Goal: Information Seeking & Learning: Learn about a topic

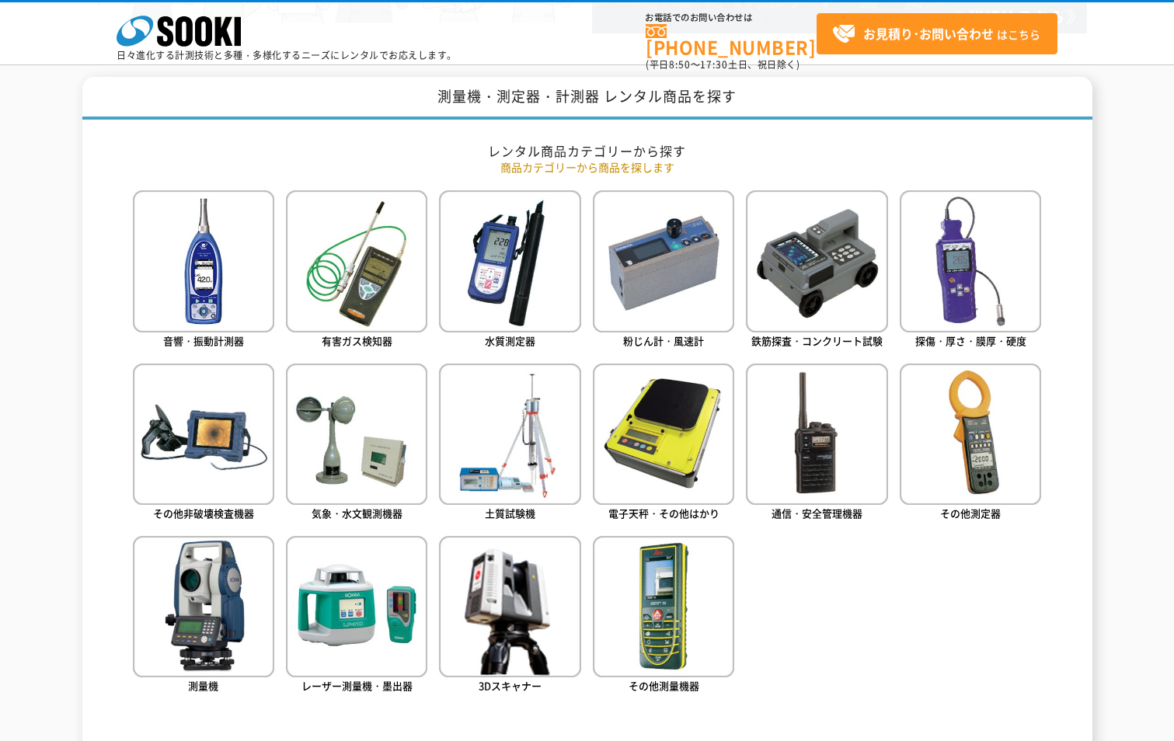
scroll to position [622, 0]
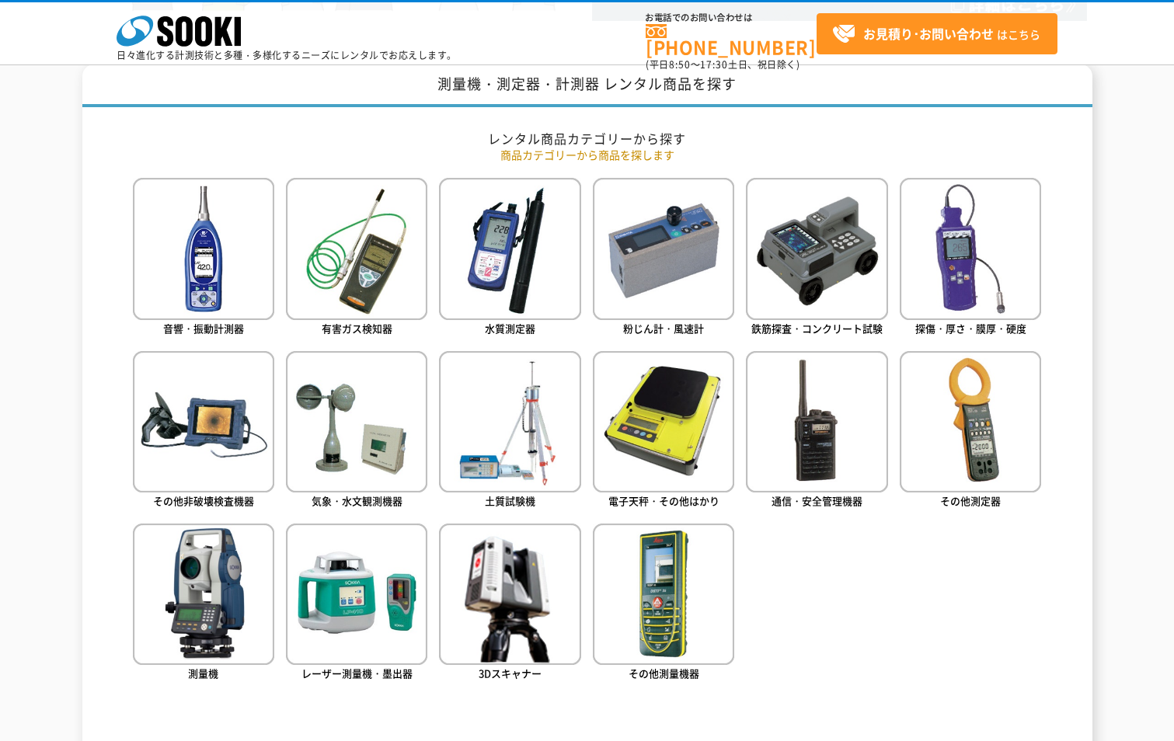
click at [934, 633] on ul "音響・振動計測器 有害ガス検知器 水質測定器 粉じん計・風速計 鉄筋探査・コンクリート試験 探傷・厚さ・膜厚・硬度" at bounding box center [587, 452] width 909 height 549
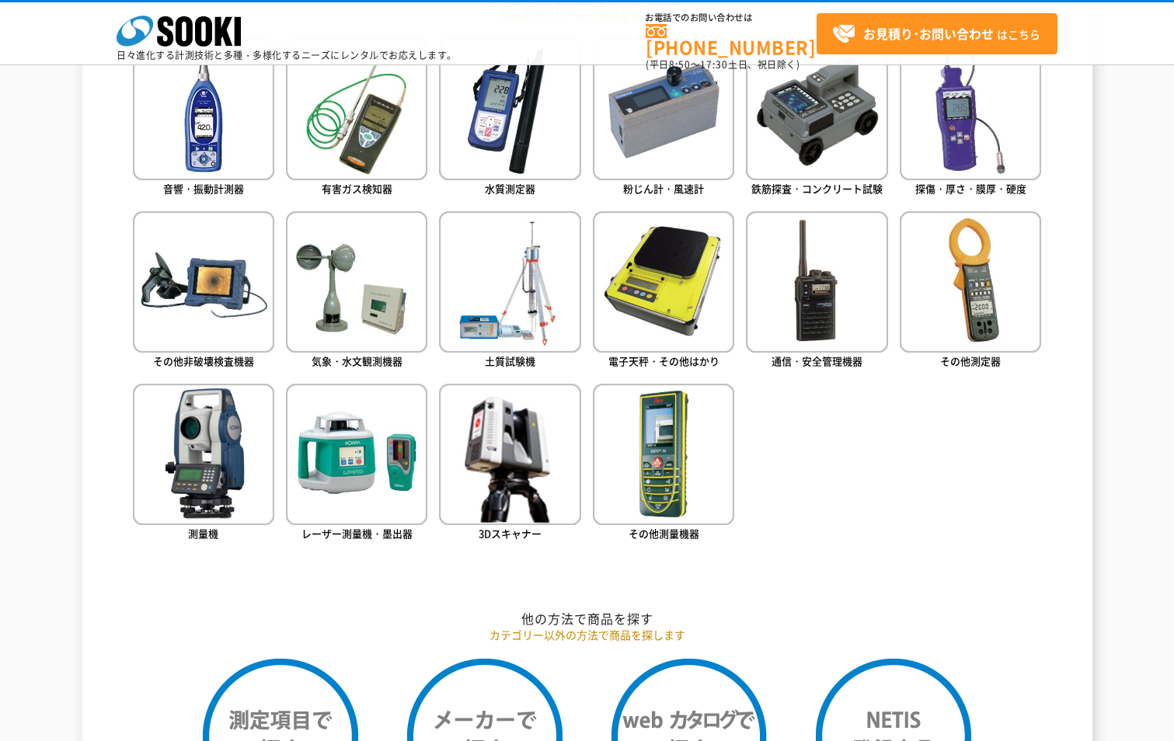
scroll to position [777, 0]
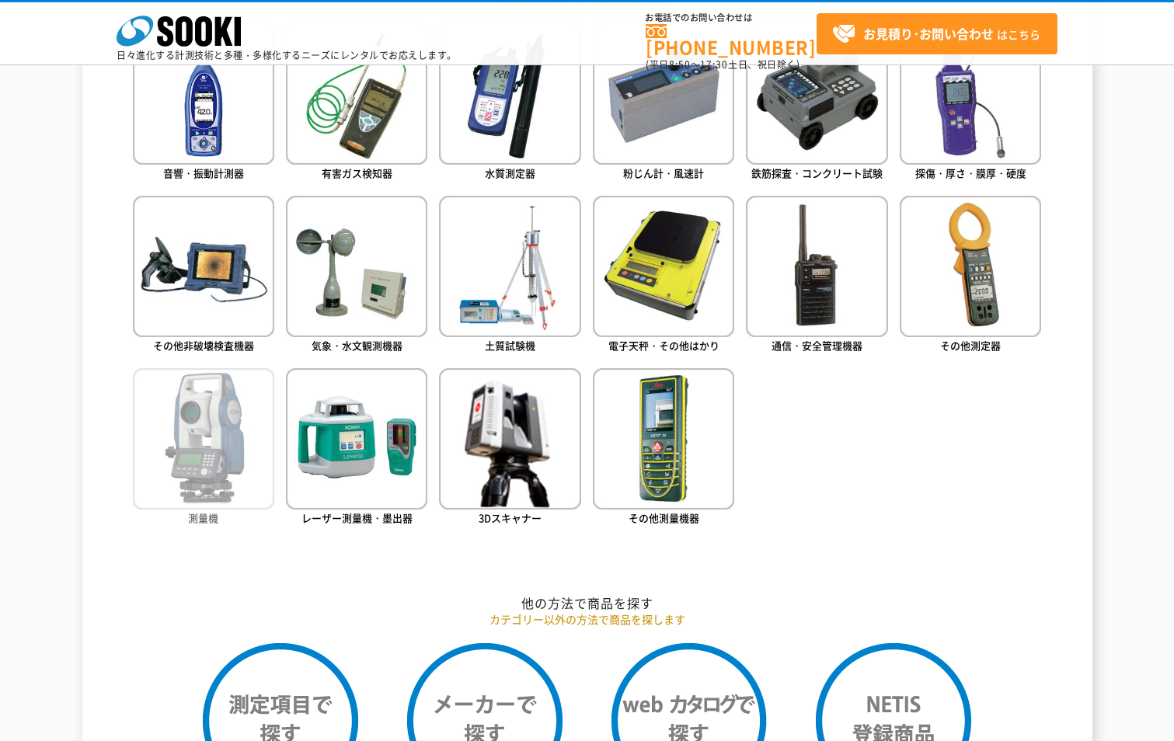
click at [174, 462] on img at bounding box center [203, 438] width 141 height 141
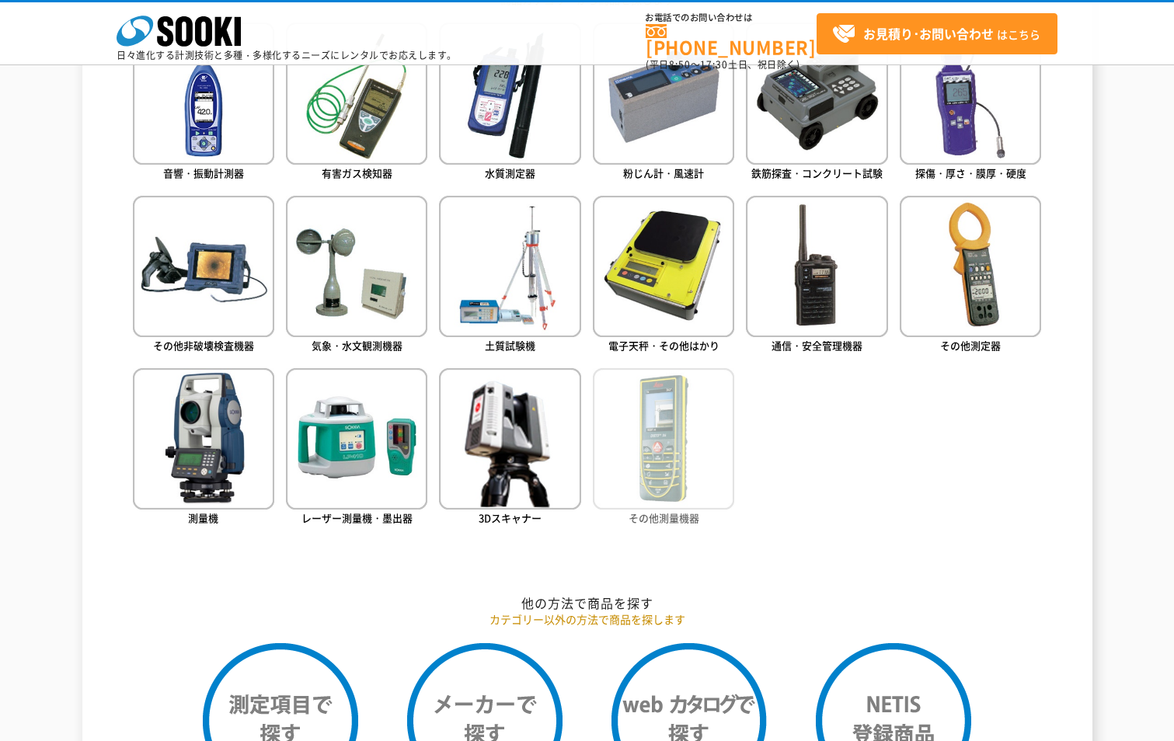
click at [626, 437] on img at bounding box center [663, 438] width 141 height 141
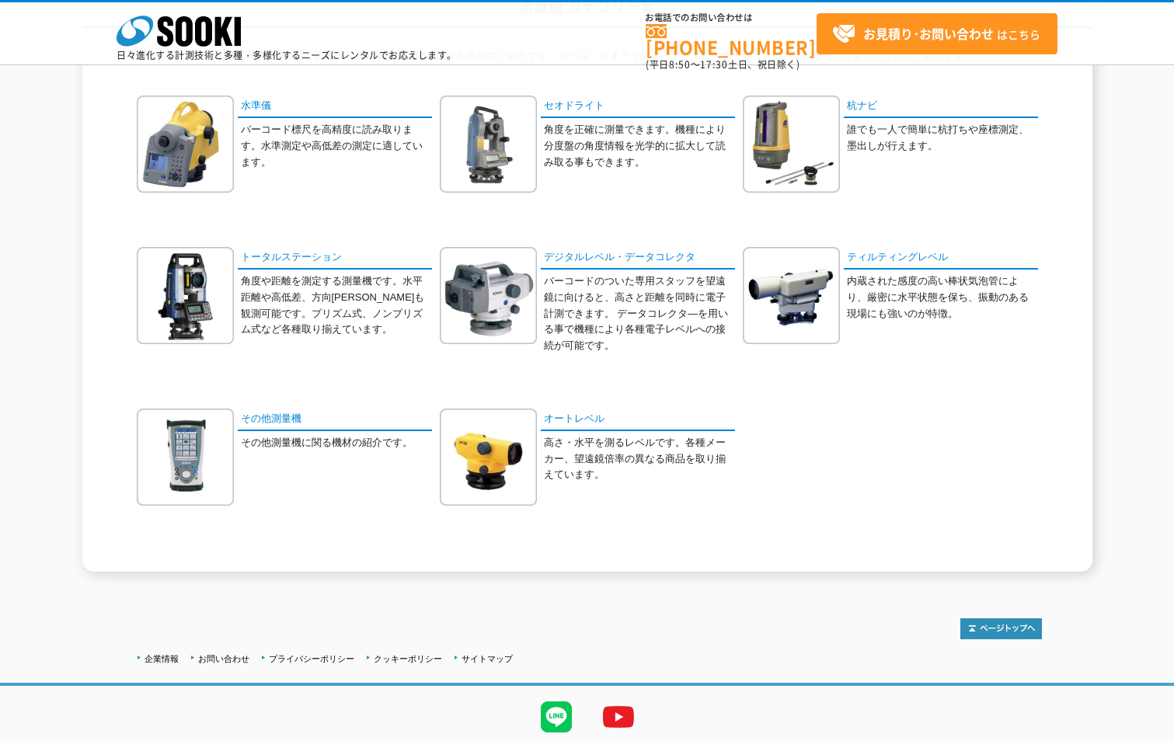
scroll to position [122, 0]
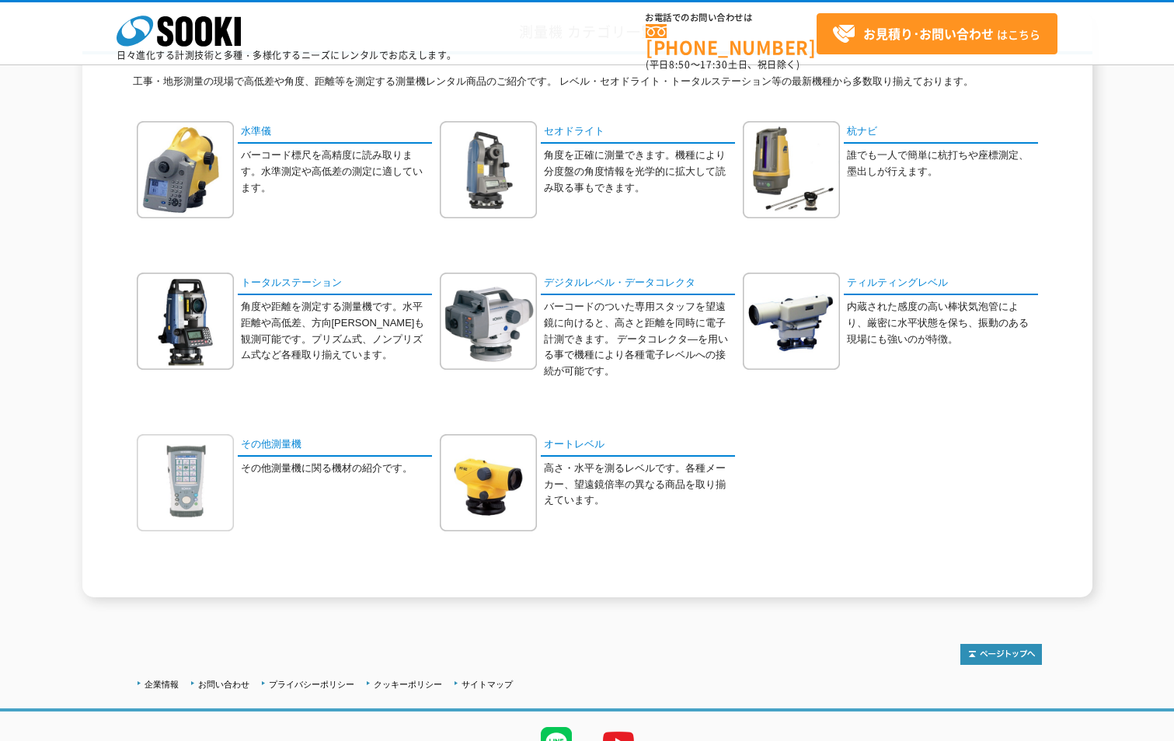
click at [178, 484] on img at bounding box center [185, 482] width 97 height 97
click at [763, 451] on div "水準儀 バーコード標尺を高精度に読み取ります。水準測定や高低差の測定に適しています。" at bounding box center [587, 353] width 909 height 465
click at [589, 445] on link "オートレベル" at bounding box center [638, 445] width 194 height 23
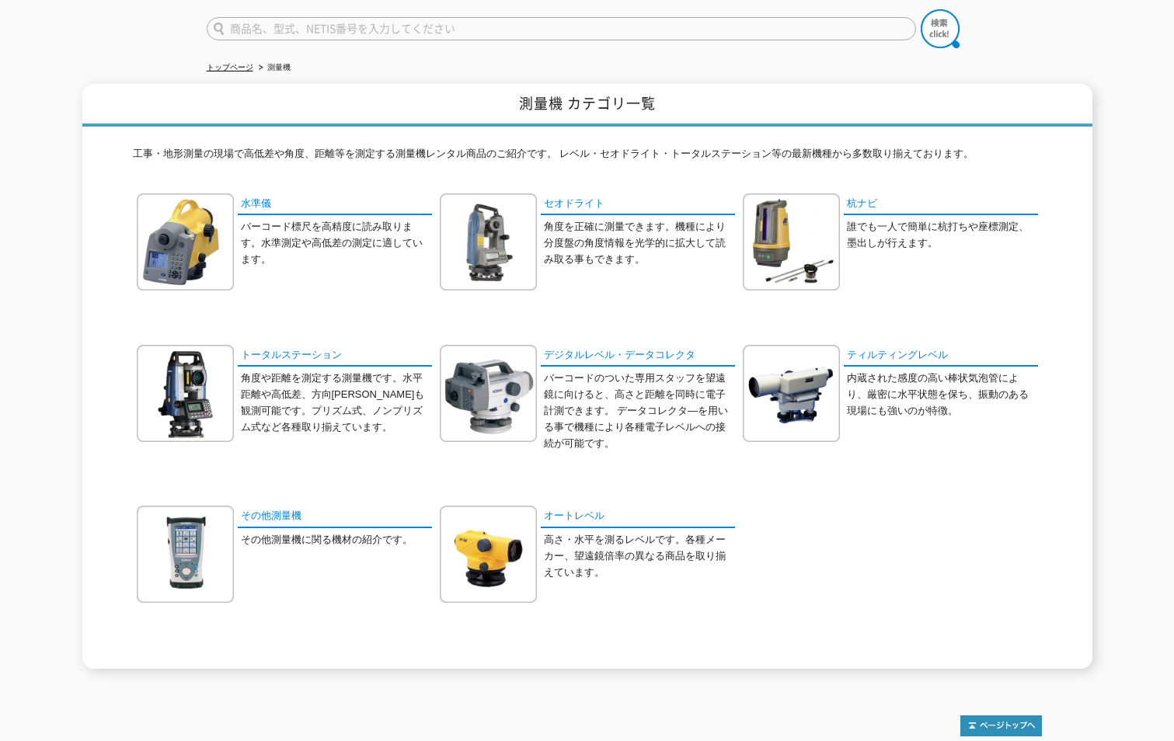
scroll to position [44, 0]
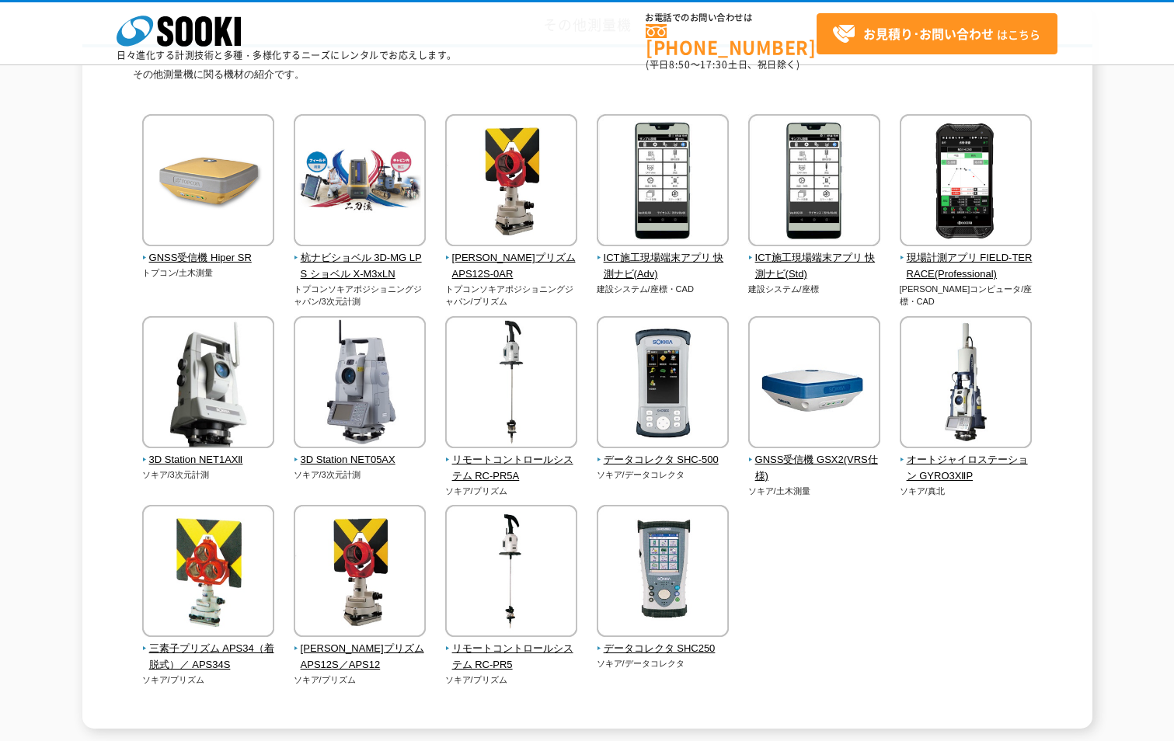
scroll to position [155, 0]
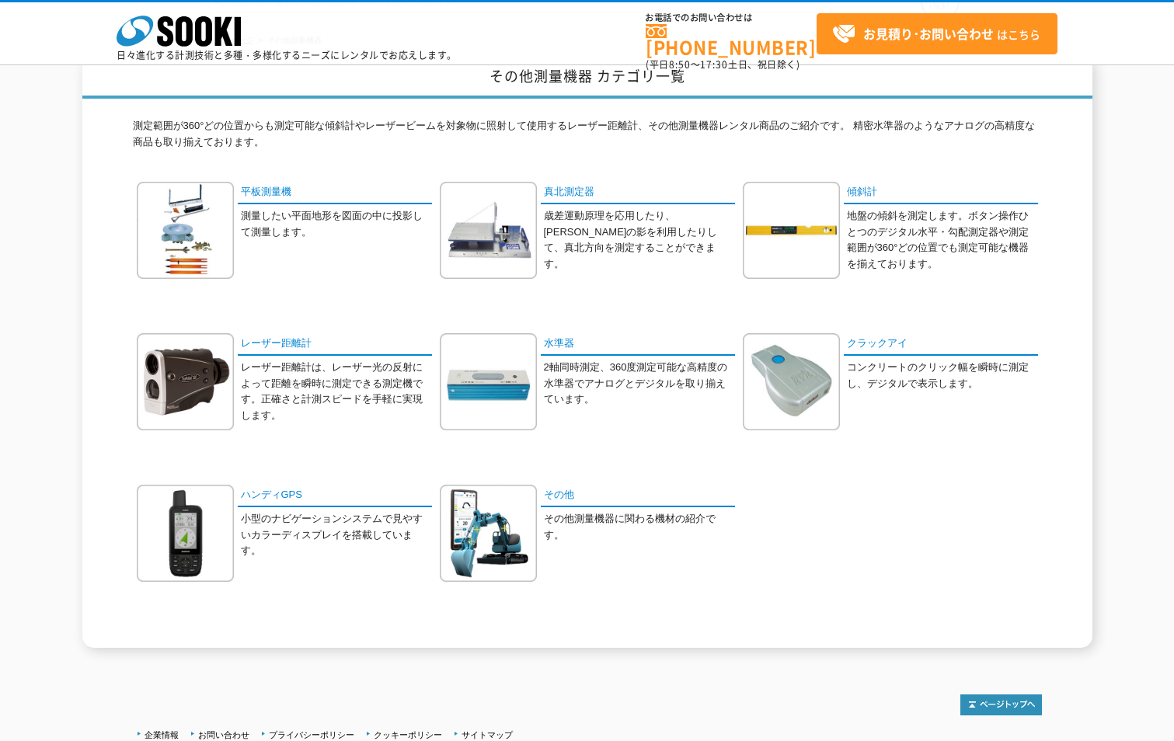
scroll to position [155, 0]
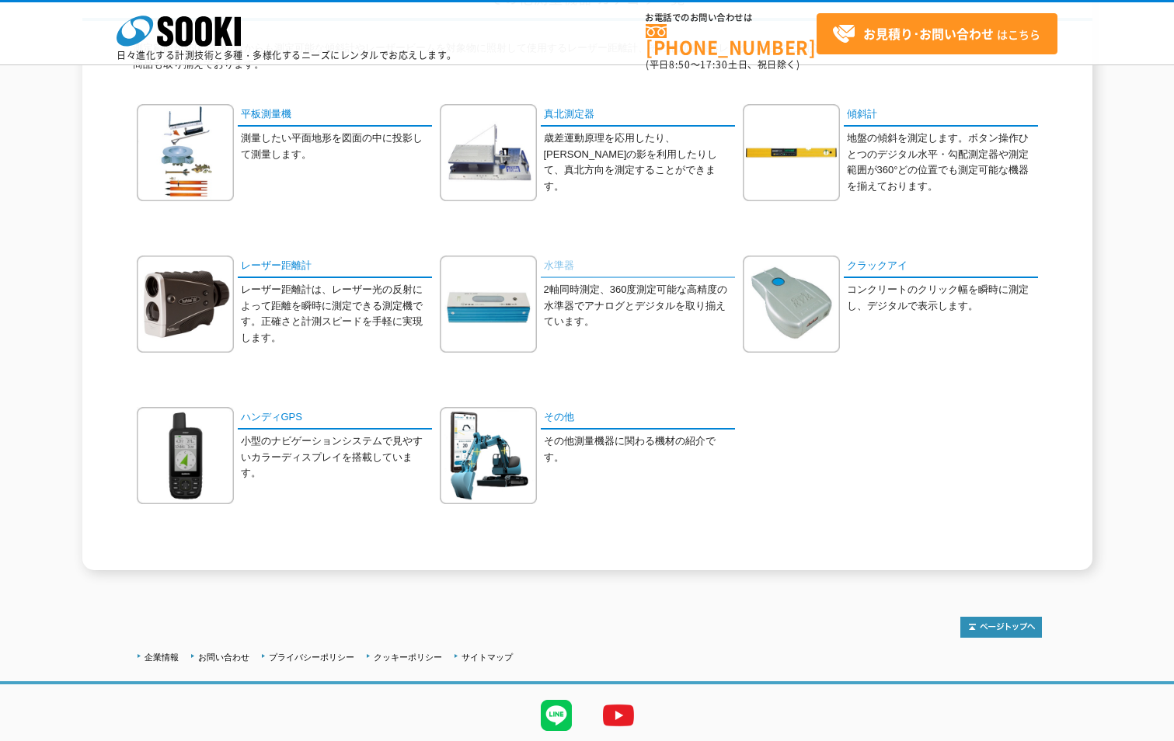
click at [563, 267] on link "水準器" at bounding box center [638, 267] width 194 height 23
click at [668, 365] on div "水準器 2軸同時測定、360度測定可能な高精度の水準器でアナログとデジタルを取り揃えています。" at bounding box center [587, 316] width 295 height 120
click at [849, 110] on link "傾斜計" at bounding box center [941, 115] width 194 height 23
click at [695, 200] on div "真北測定器 歳差運動原理を応用したり、太陽光の影を利用したりして、真北方向を測定することができます。" at bounding box center [587, 164] width 295 height 120
click at [566, 267] on link "水準器" at bounding box center [638, 267] width 194 height 23
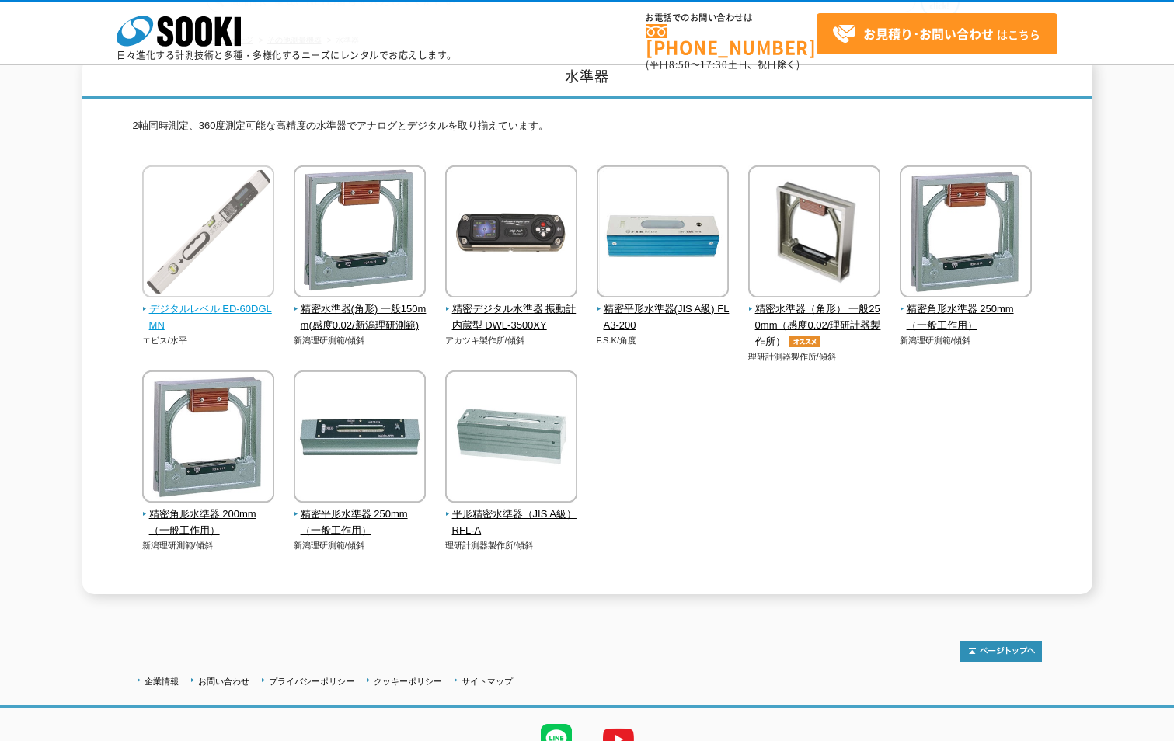
scroll to position [152, 0]
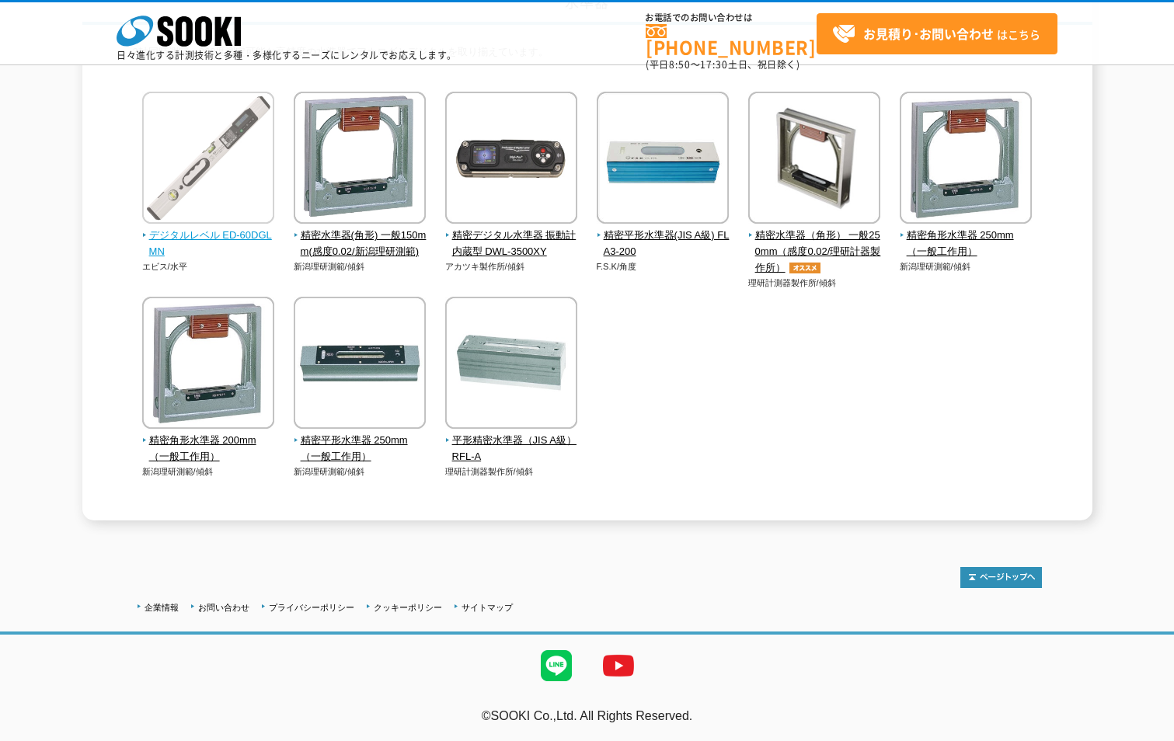
click at [195, 235] on span "デジタルレベル ED-60DGLMN" at bounding box center [208, 244] width 133 height 33
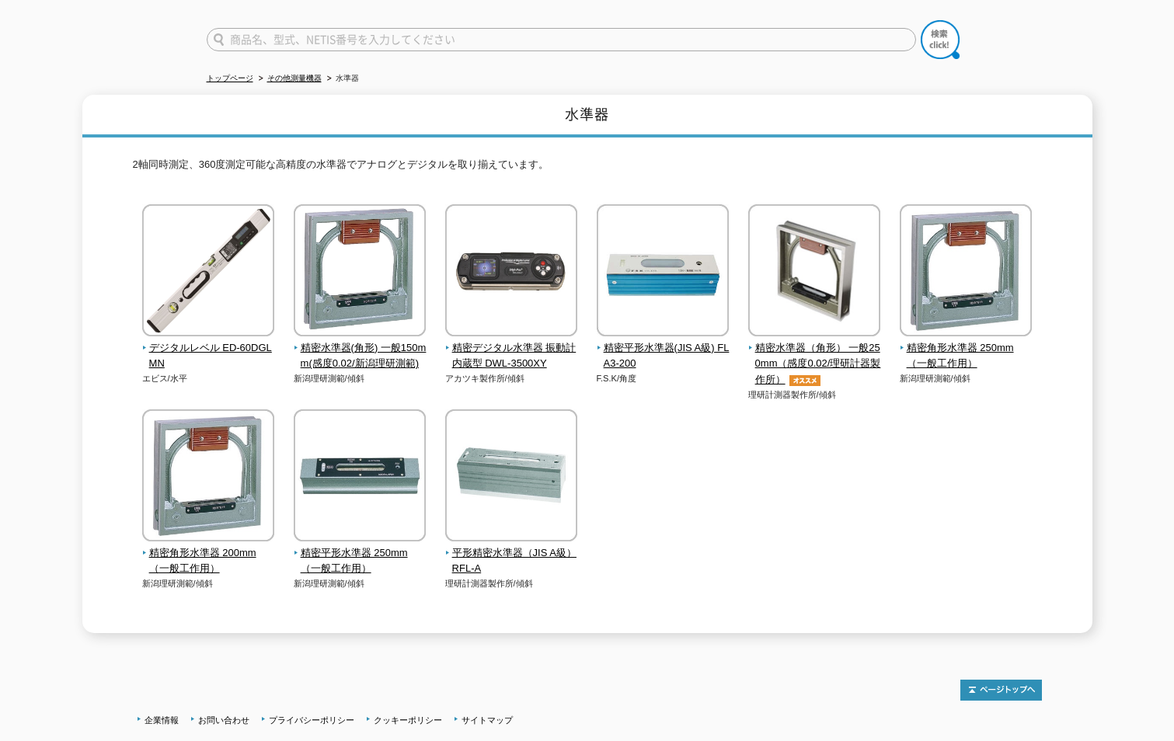
scroll to position [75, 0]
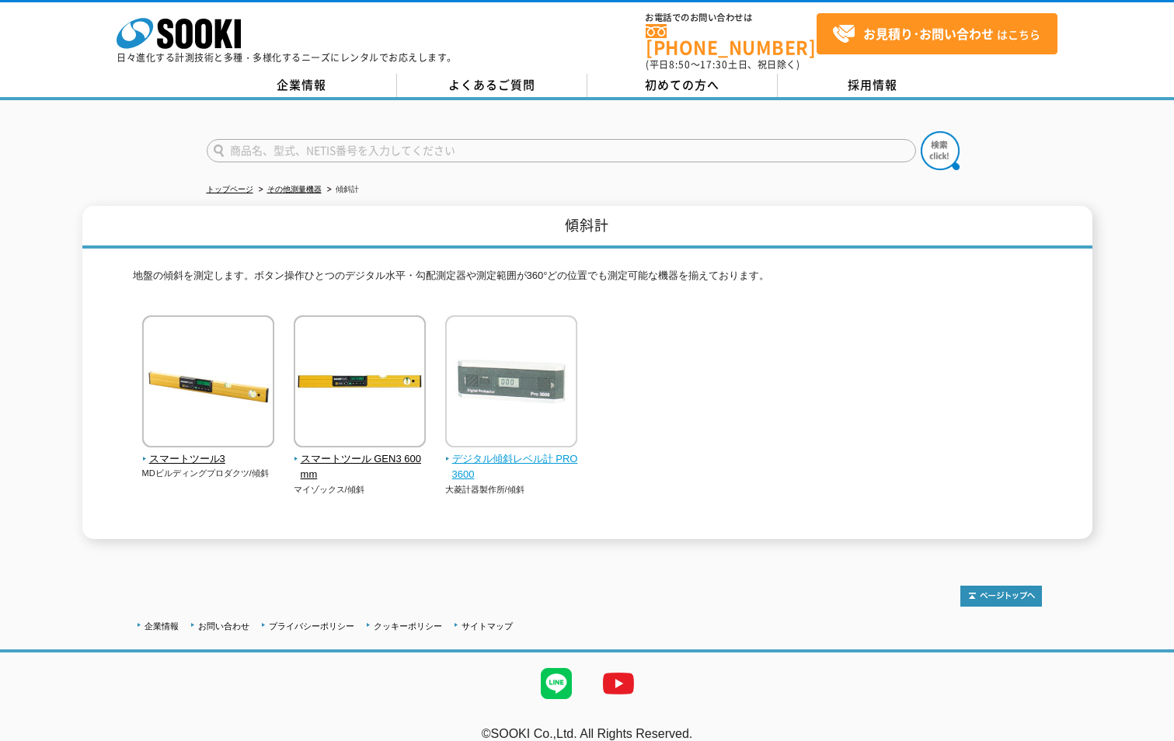
click at [535, 451] on span "デジタル傾斜レベル計 PRO3600" at bounding box center [511, 467] width 133 height 33
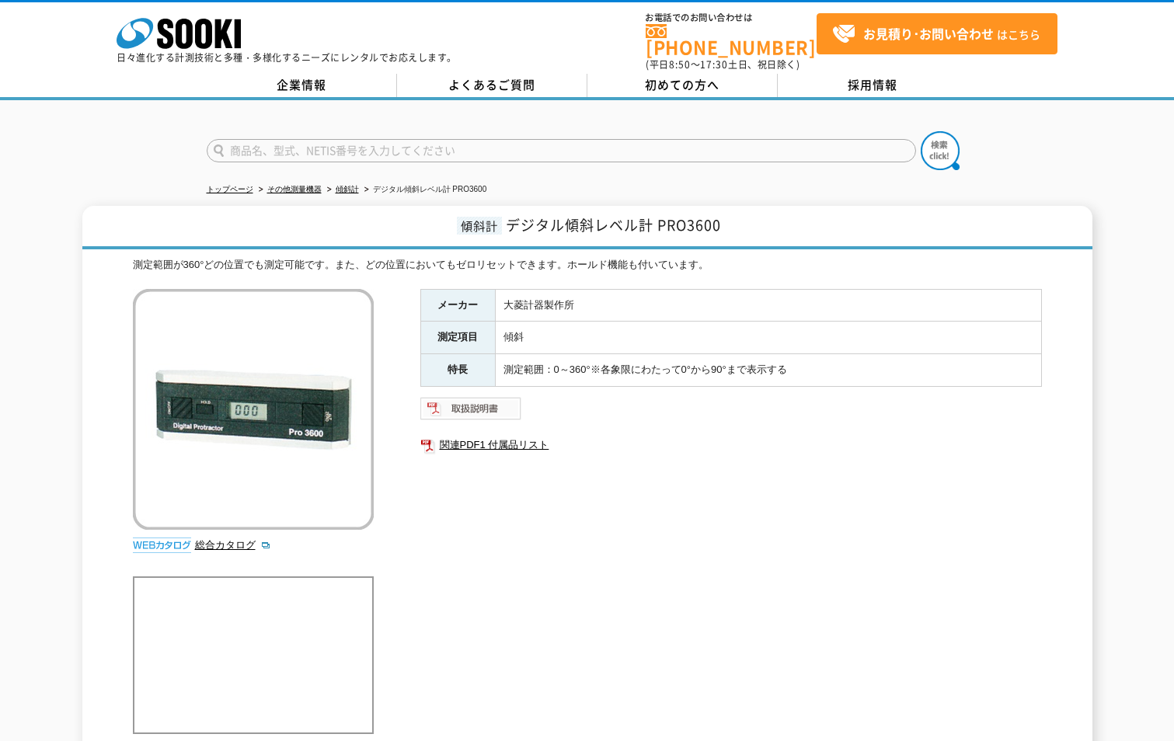
click at [502, 396] on img at bounding box center [471, 408] width 102 height 25
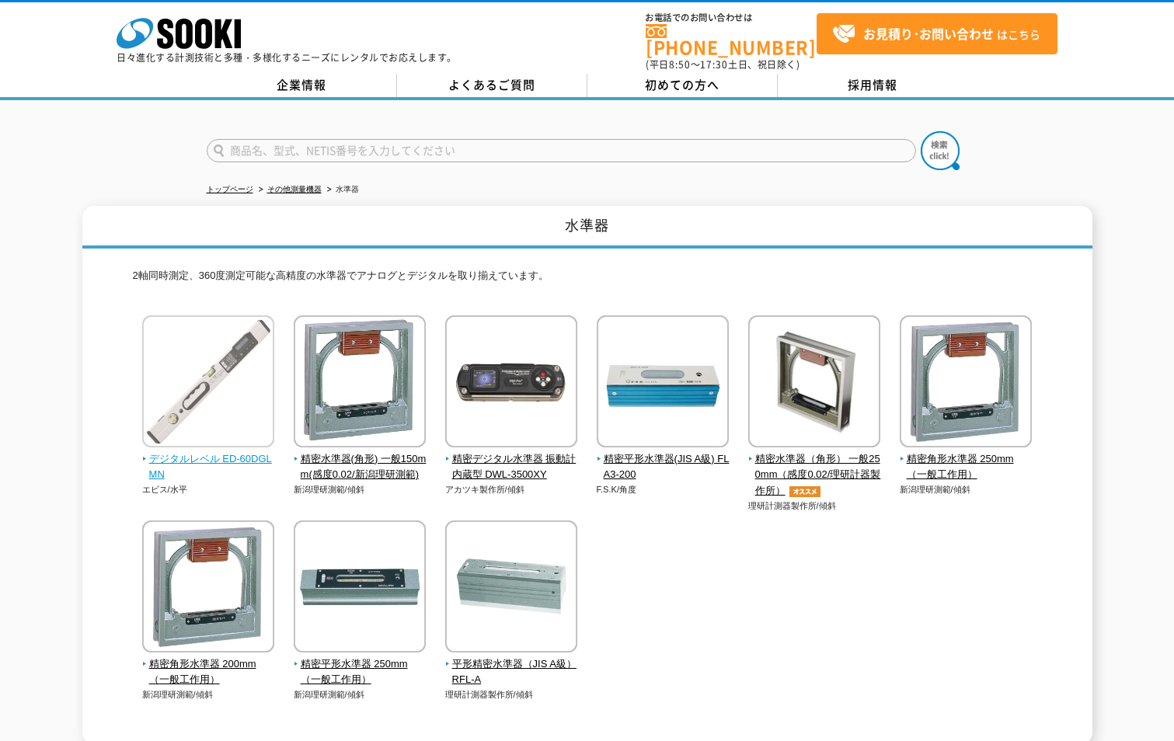
click at [211, 391] on img at bounding box center [208, 383] width 132 height 136
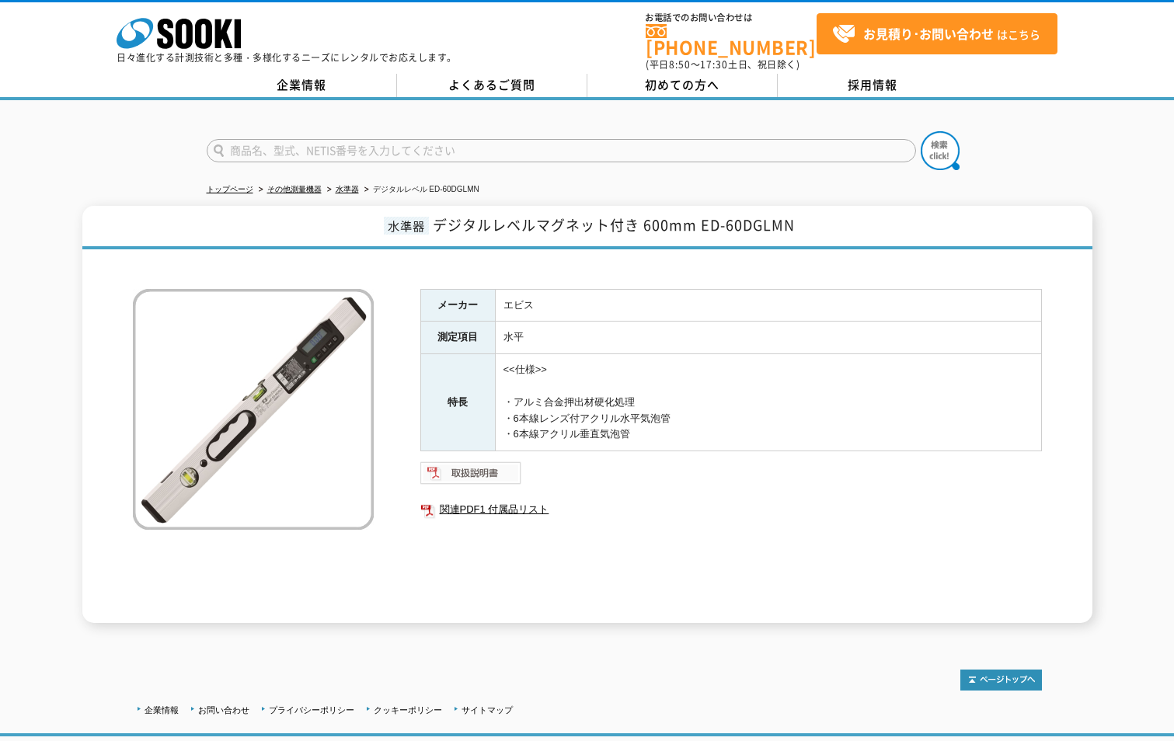
click at [454, 461] on img at bounding box center [471, 473] width 102 height 25
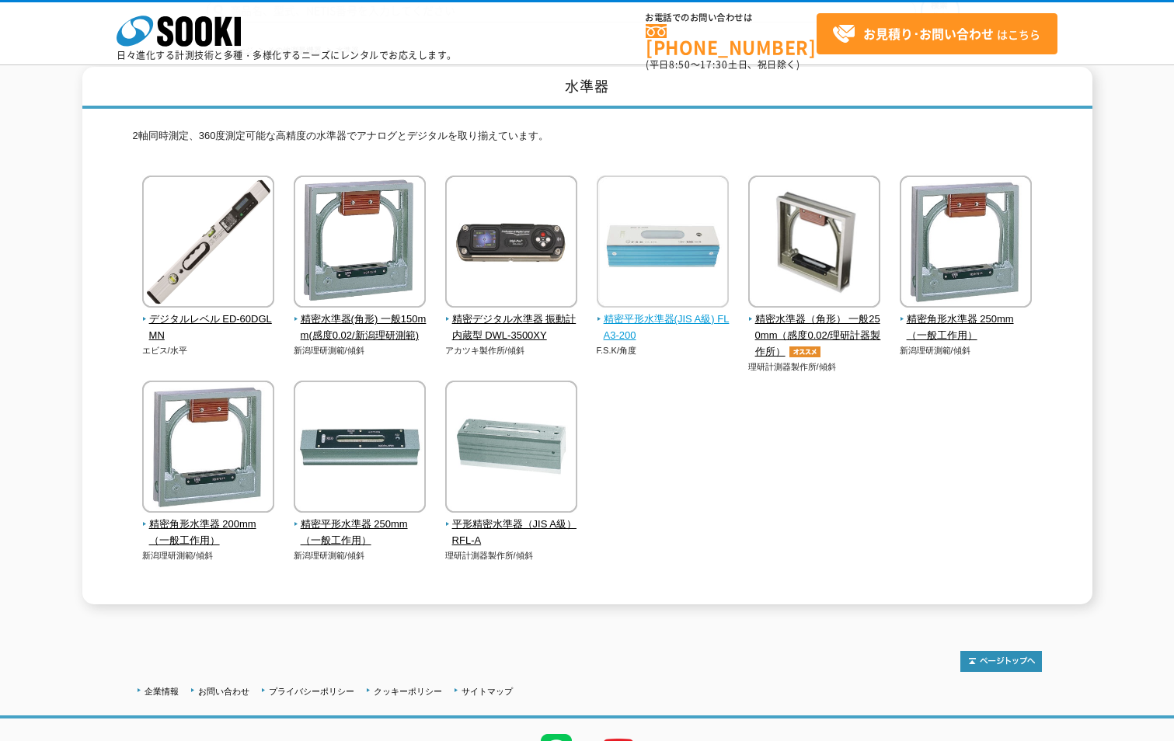
scroll to position [152, 0]
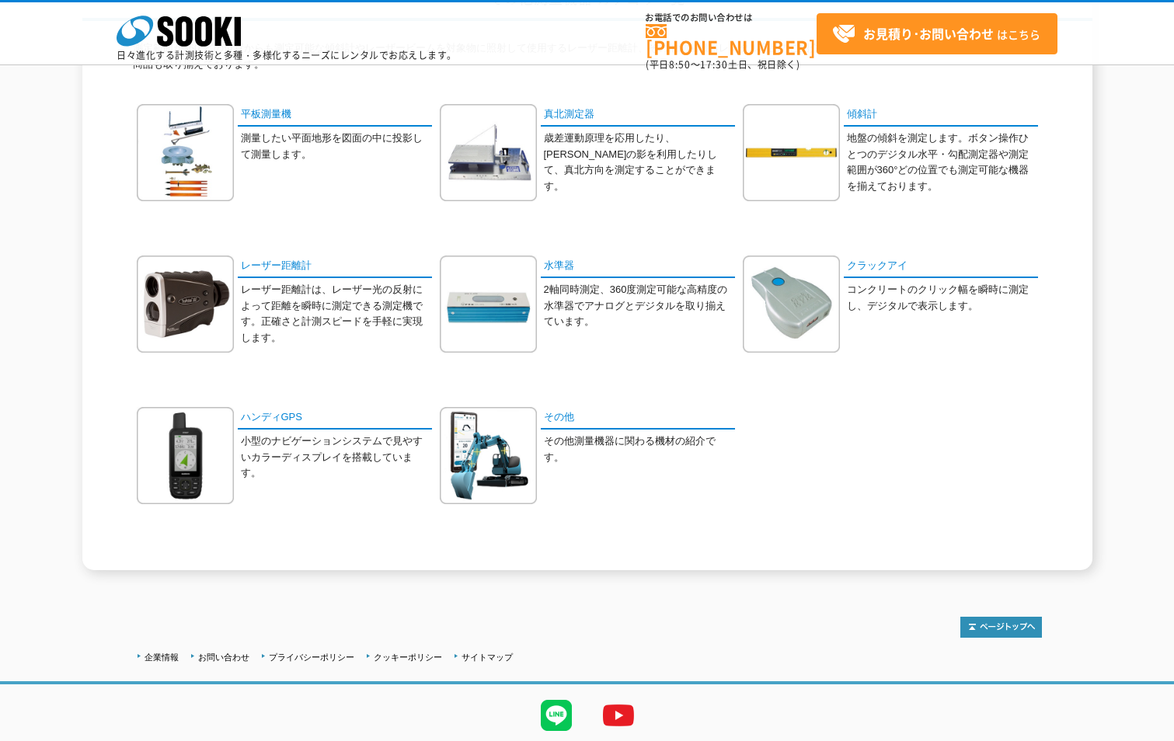
click at [967, 231] on div "平板測量機 測量したい平面地形を図面の中に投影して測量します。" at bounding box center [587, 331] width 909 height 455
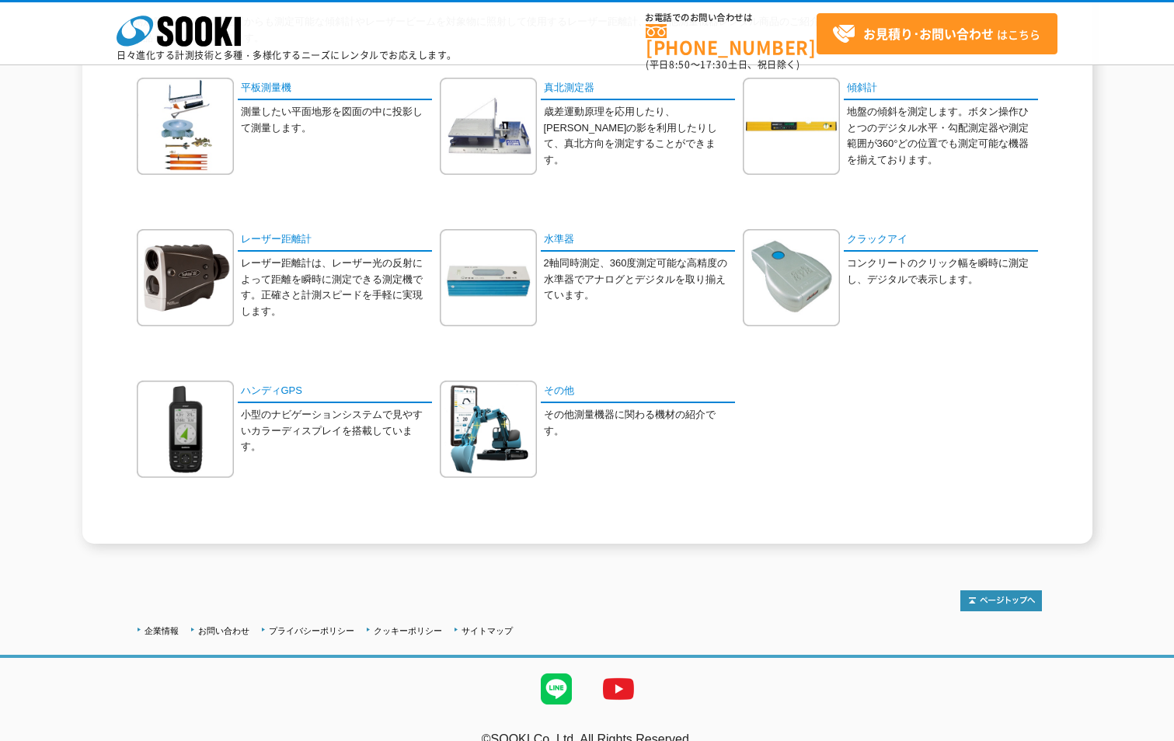
scroll to position [206, 0]
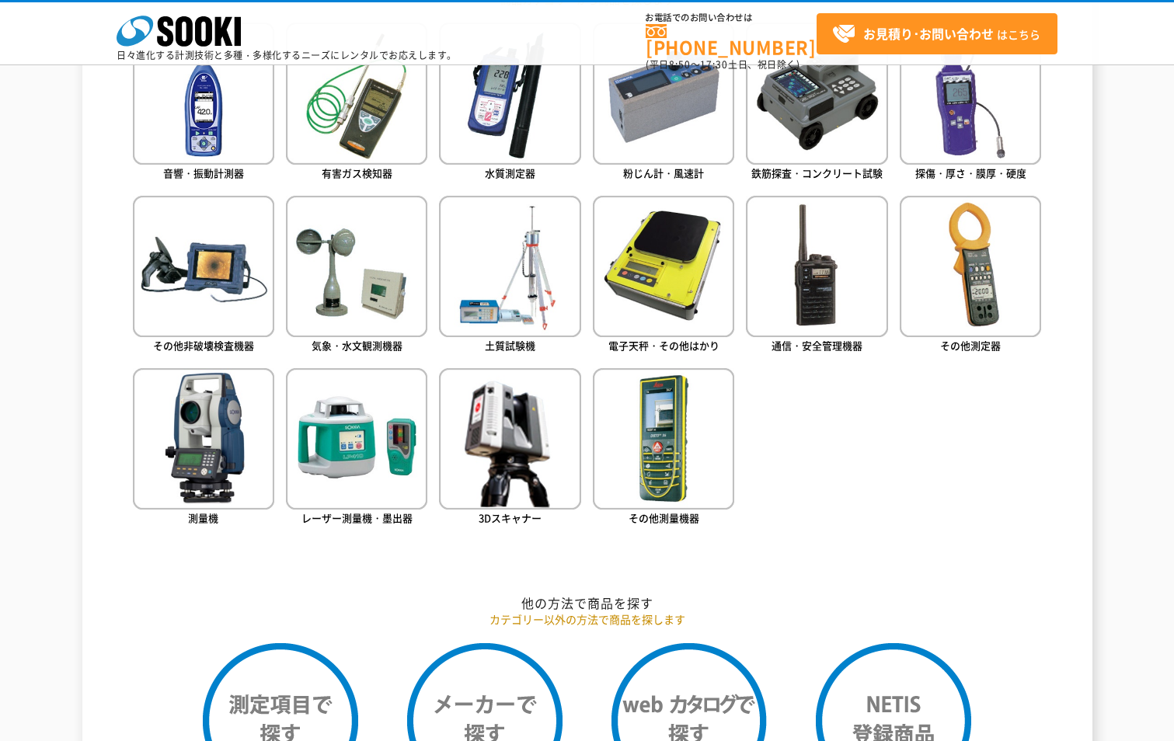
click at [947, 478] on ul "音響・振動計測器 有害ガス検知器 水質測定器 粉じん計・風速計 鉄筋探査・コンクリート試験 探傷・厚さ・膜厚・硬度" at bounding box center [587, 297] width 909 height 549
